Goal: Find specific page/section: Find specific page/section

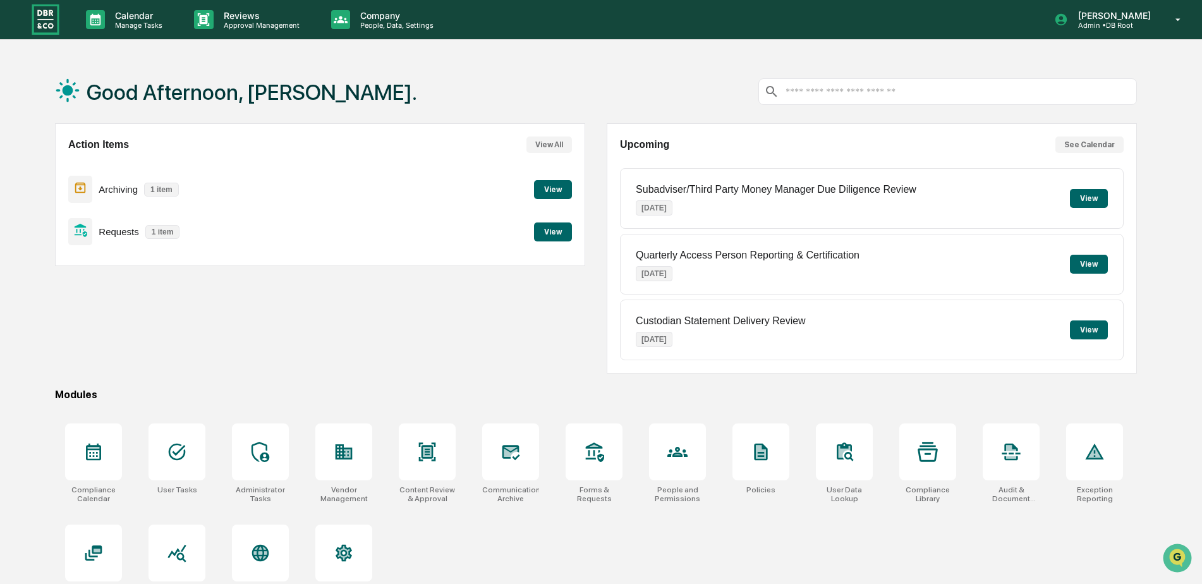
click at [556, 230] on button "View" at bounding box center [553, 231] width 38 height 19
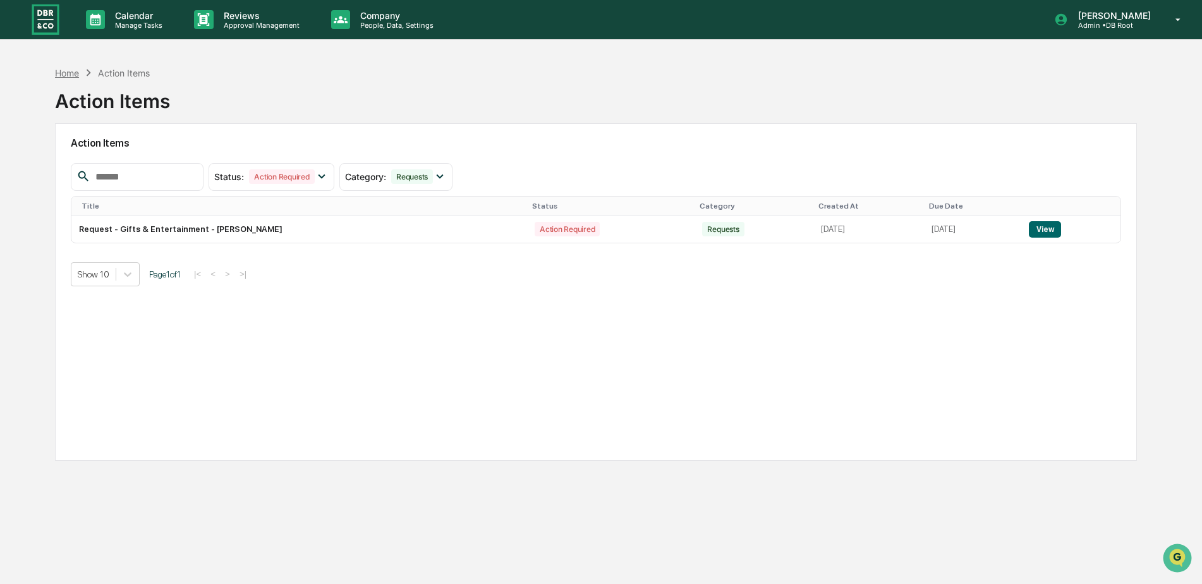
drag, startPoint x: 63, startPoint y: 79, endPoint x: 63, endPoint y: 71, distance: 7.6
click at [63, 71] on div "Home Action Items" at bounding box center [102, 73] width 95 height 14
click at [63, 71] on div "Home" at bounding box center [67, 73] width 24 height 11
